Goal: Task Accomplishment & Management: Manage account settings

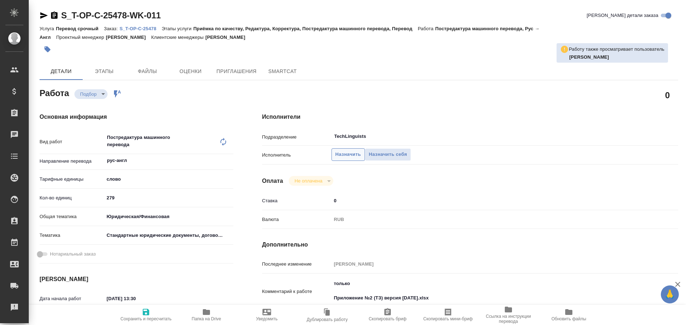
type textarea "x"
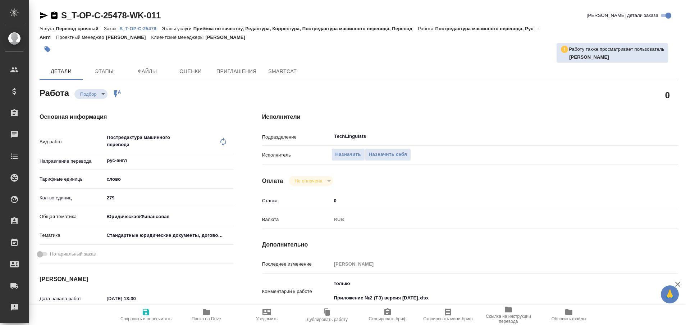
type textarea "x"
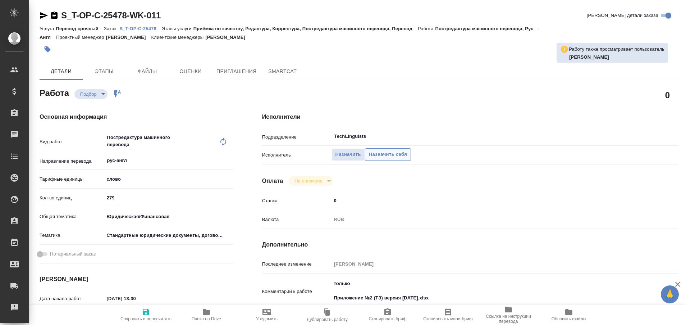
type textarea "x"
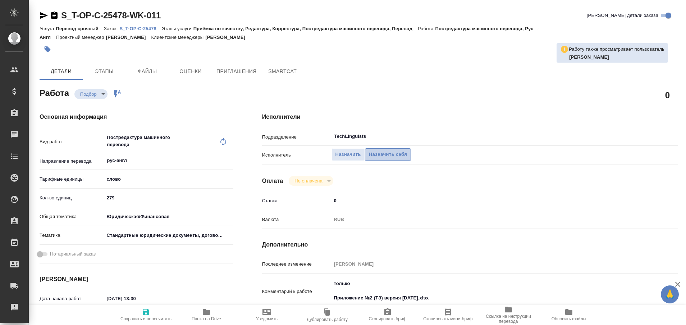
click at [390, 154] on span "Назначить себя" at bounding box center [388, 154] width 38 height 8
type textarea "x"
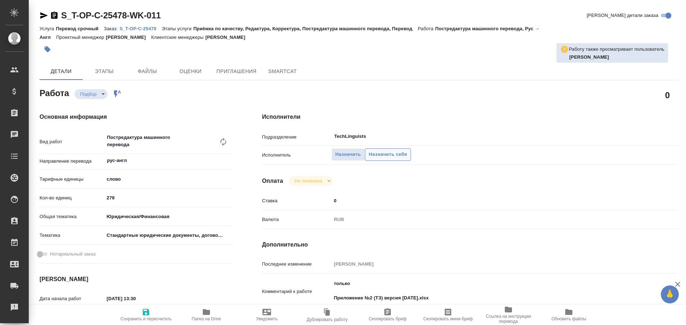
type textarea "x"
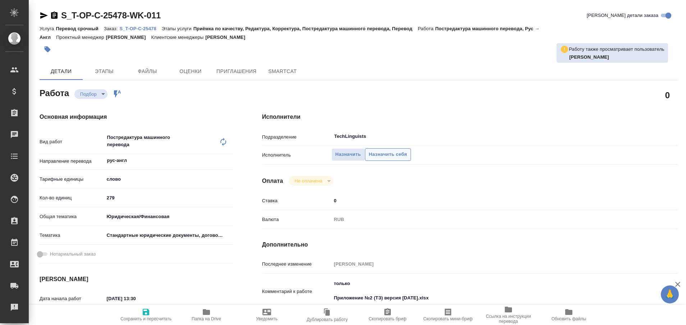
type textarea "x"
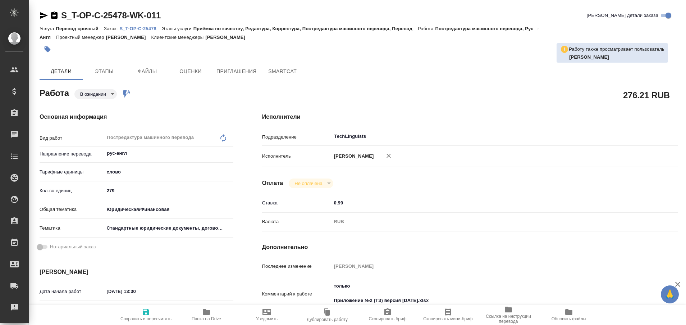
type textarea "x"
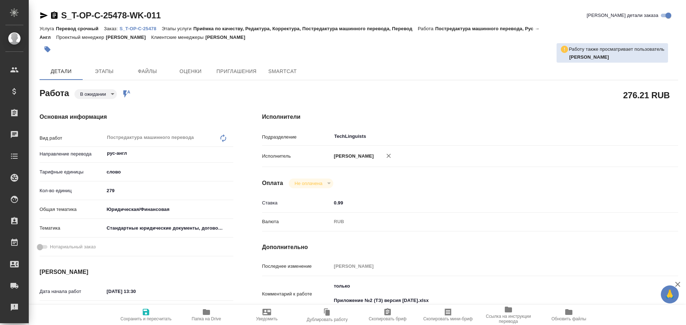
type textarea "x"
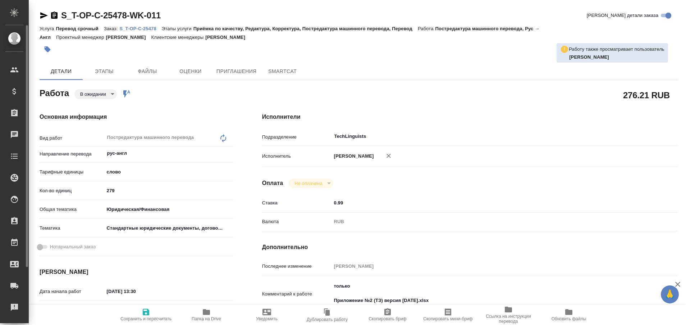
type textarea "x"
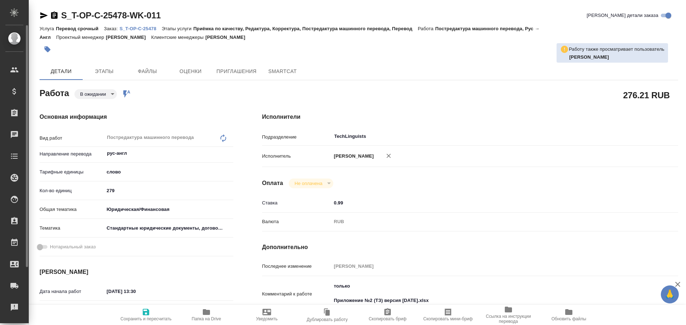
type textarea "x"
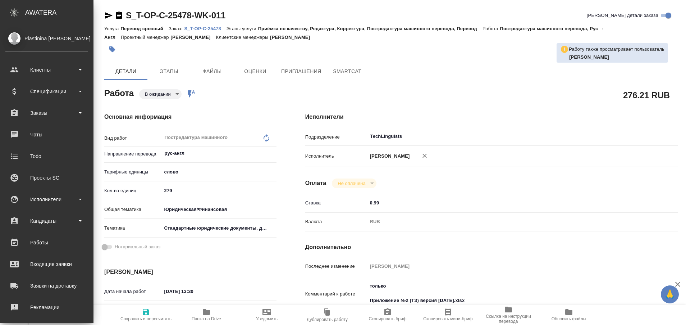
type textarea "x"
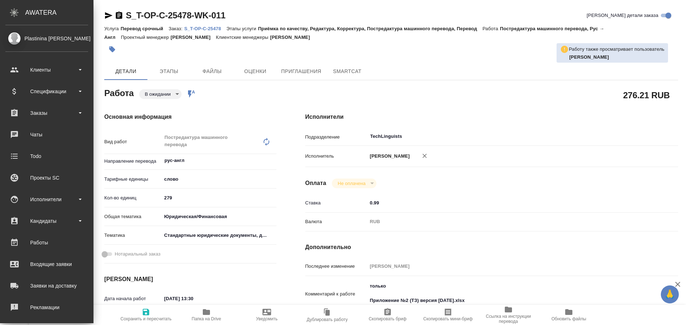
type textarea "x"
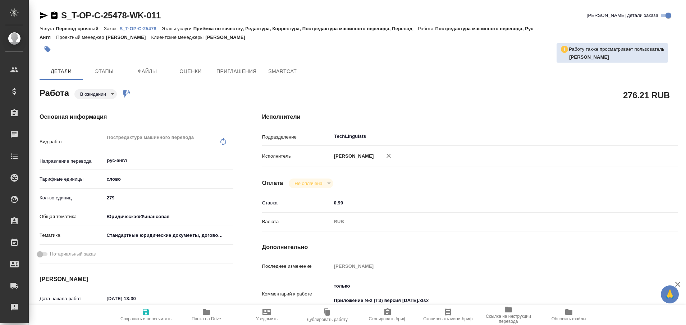
type textarea "x"
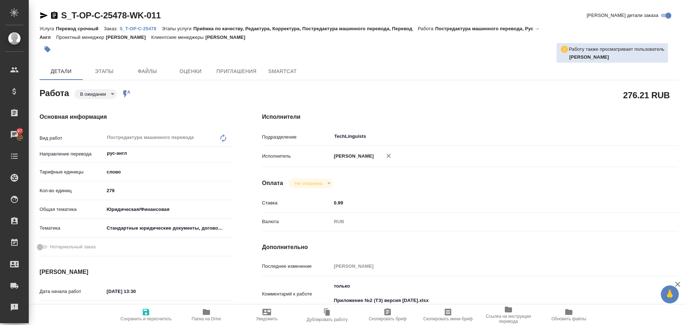
click at [41, 15] on icon "button" at bounding box center [44, 15] width 9 height 9
type textarea "x"
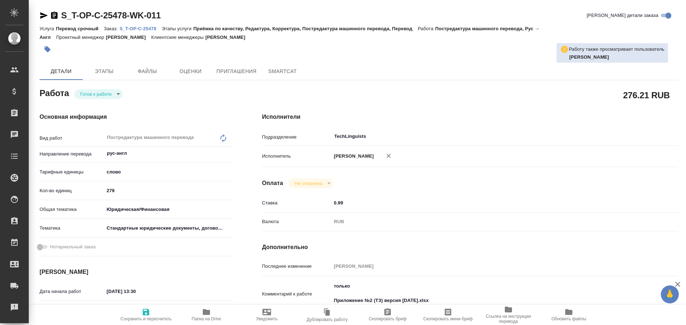
type textarea "x"
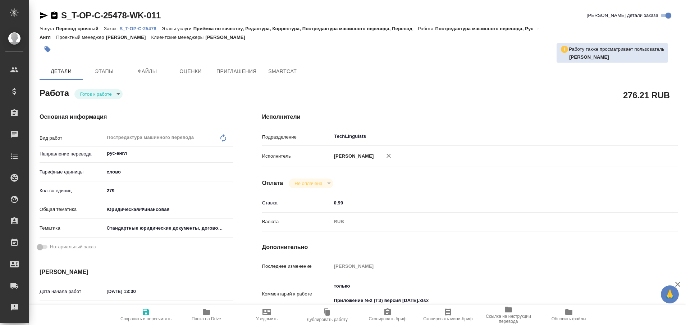
type textarea "x"
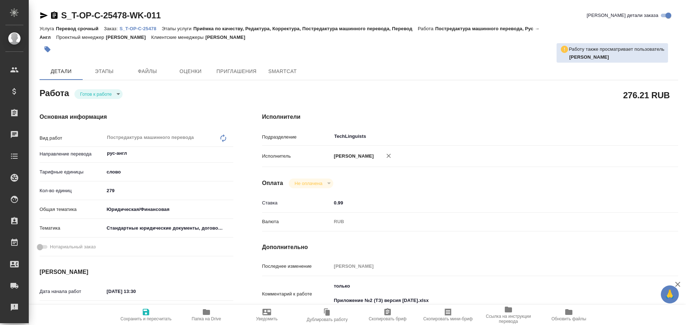
type textarea "x"
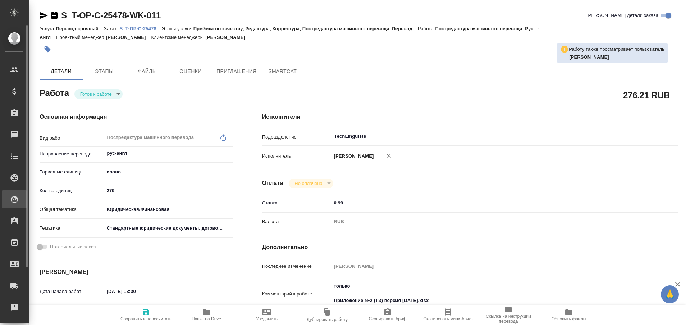
type textarea "x"
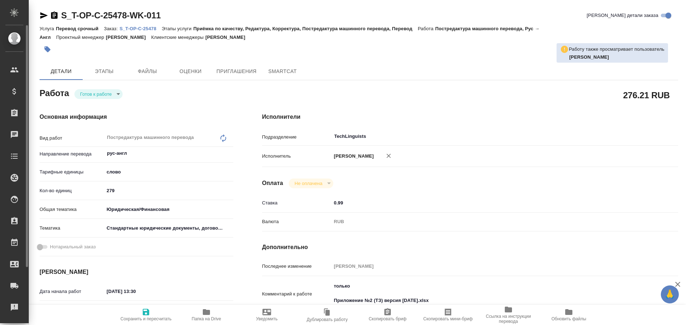
type textarea "x"
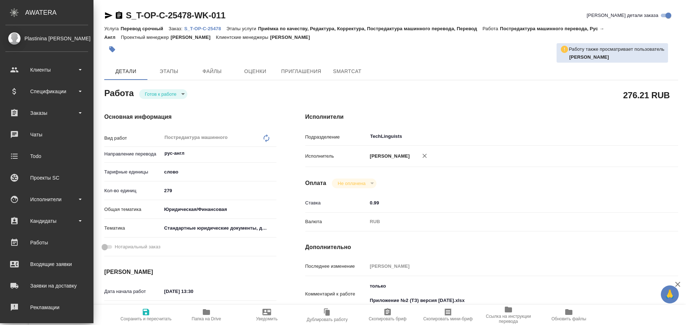
type textarea "x"
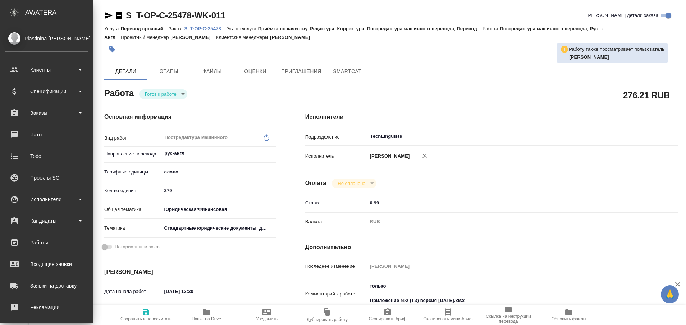
type textarea "x"
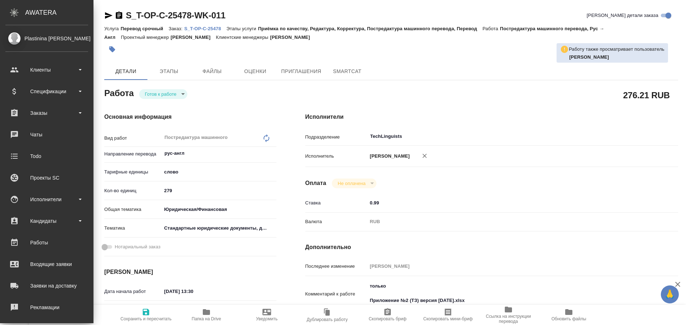
type textarea "x"
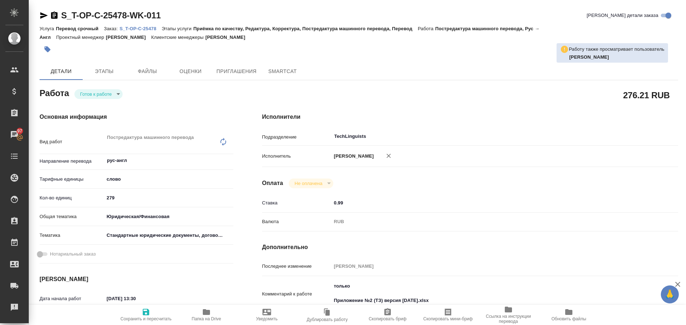
type textarea "x"
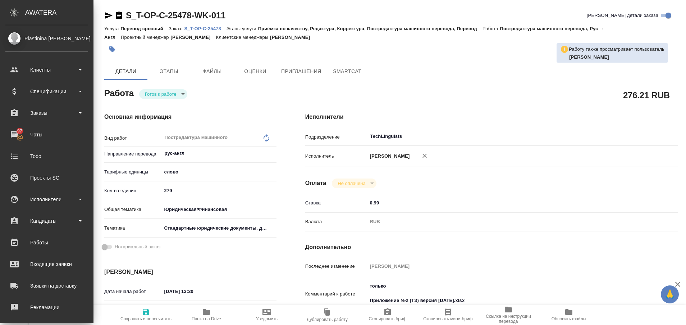
type textarea "x"
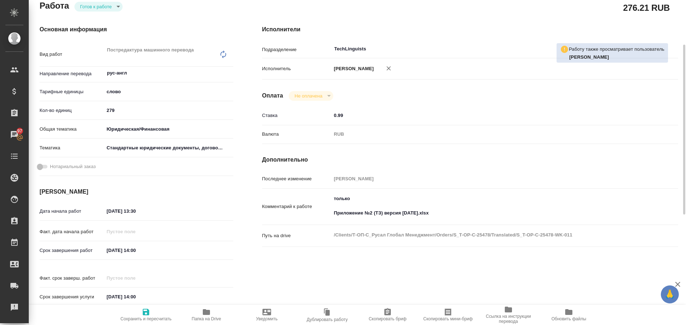
scroll to position [98, 0]
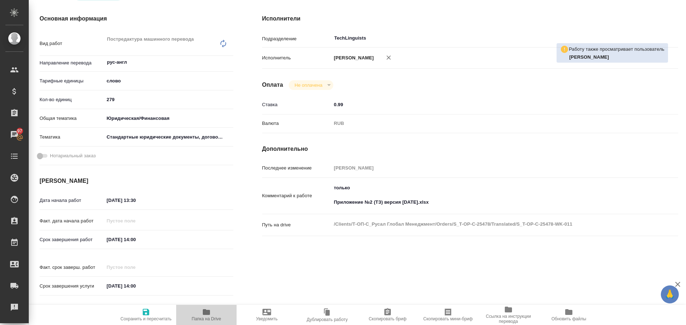
click at [205, 313] on icon "button" at bounding box center [206, 312] width 7 height 6
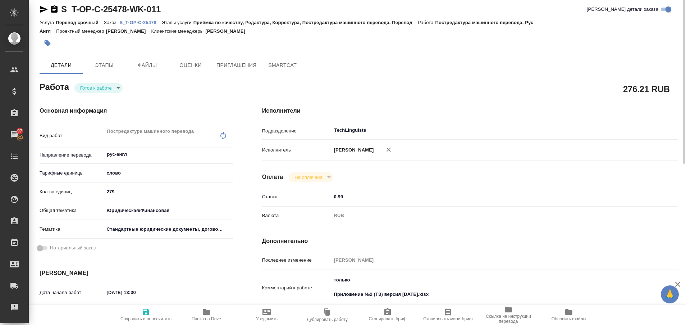
scroll to position [0, 0]
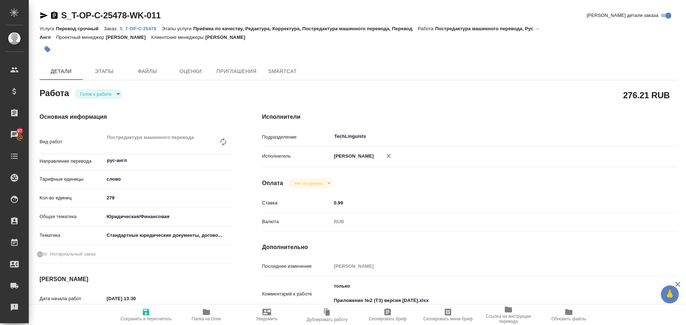
click at [151, 28] on p "S_T-OP-C-25478" at bounding box center [140, 28] width 42 height 5
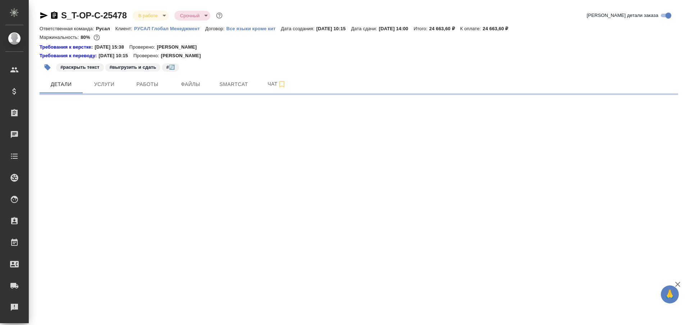
select select "RU"
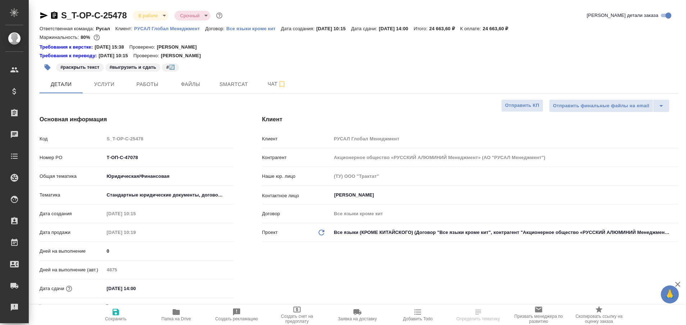
type textarea "x"
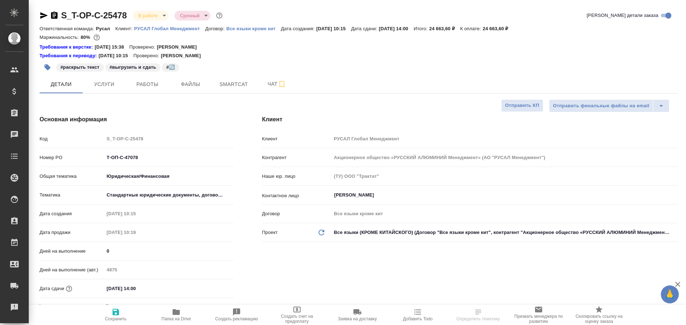
type textarea "x"
type input "[PERSON_NAME]"
type input "Журавлева Александра"
type textarea "x"
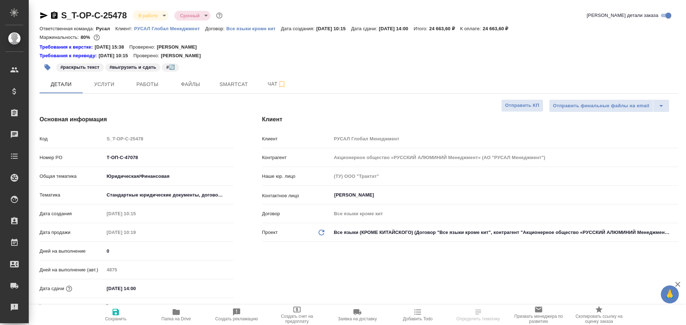
type textarea "x"
select select "RU"
type textarea "x"
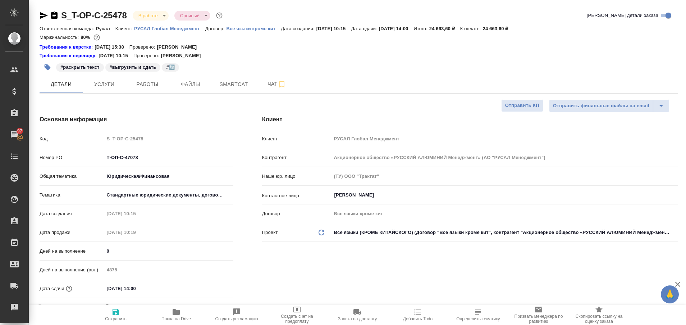
type textarea "x"
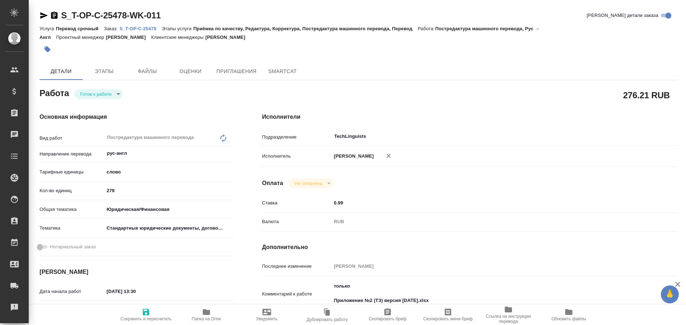
type textarea "x"
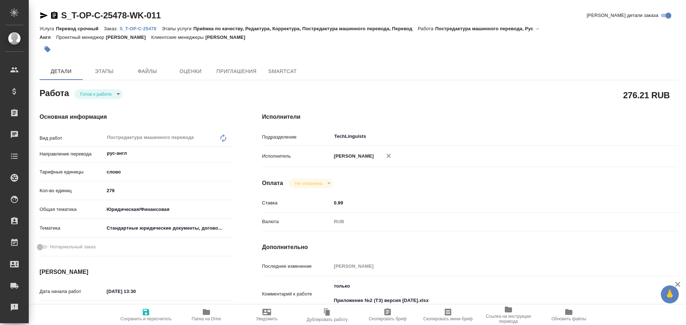
type textarea "x"
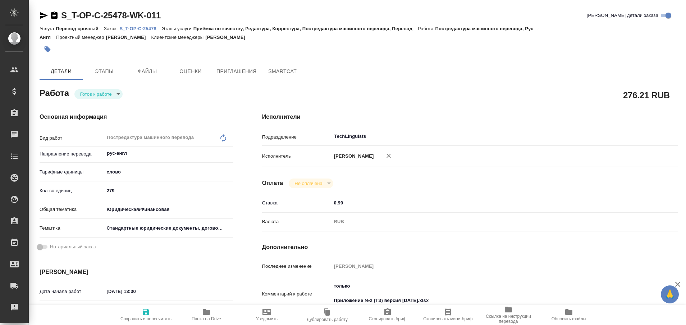
type textarea "x"
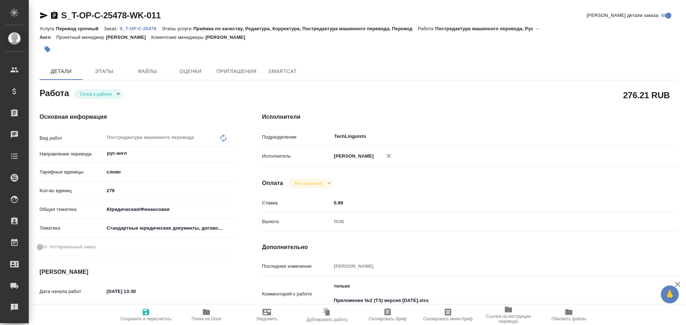
type textarea "x"
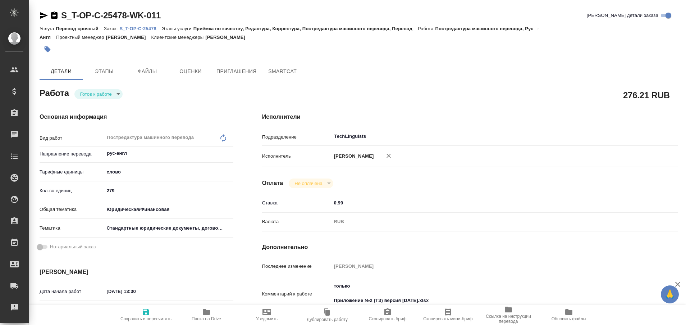
type textarea "x"
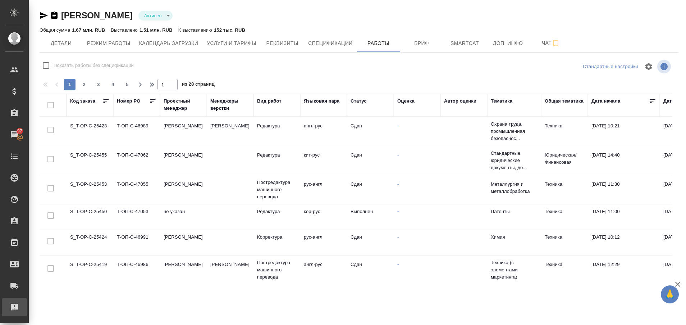
click at [9, 304] on div "Рекламации" at bounding box center [5, 307] width 18 height 11
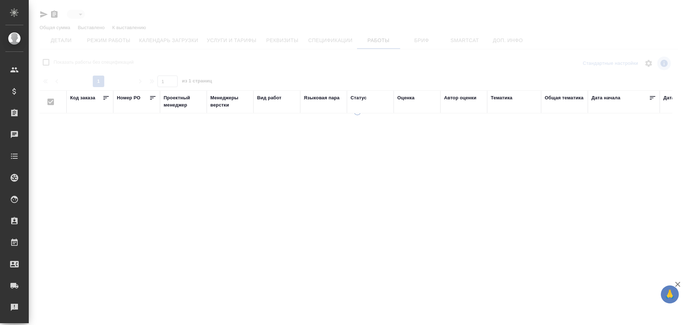
type input "active"
checkbox input "false"
